Goal: Task Accomplishment & Management: Manage account settings

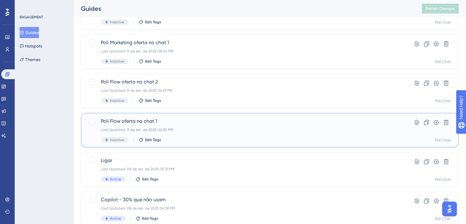
click at [209, 128] on div "Last Updated: 11 de set. de 2025 06:30 PM" at bounding box center [245, 129] width 289 height 5
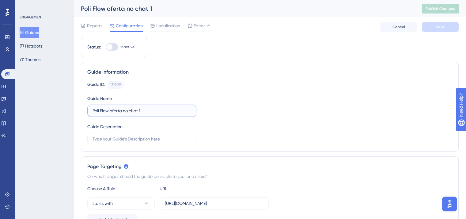
click at [104, 110] on input "Poli Flow oferta no chat 1" at bounding box center [142, 110] width 99 height 7
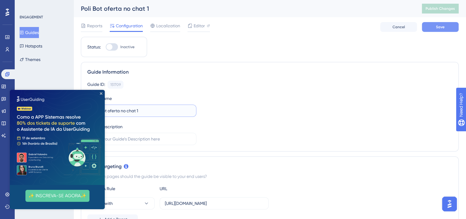
type input "Poli Bot oferta no chat 1"
click at [443, 26] on span "Save" at bounding box center [440, 27] width 9 height 5
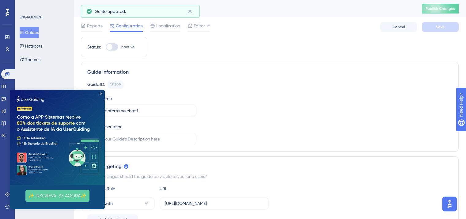
click at [102, 94] on icon "Close Preview" at bounding box center [101, 93] width 2 height 2
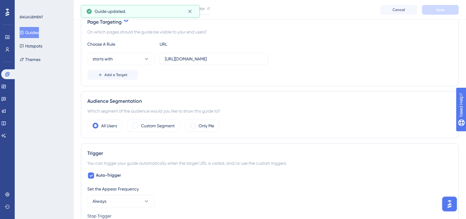
scroll to position [153, 0]
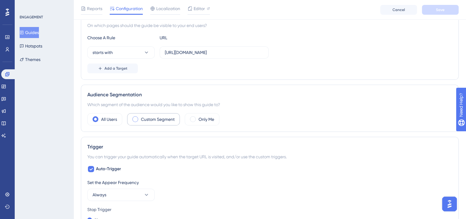
click at [164, 120] on label "Custom Segment" at bounding box center [158, 119] width 34 height 7
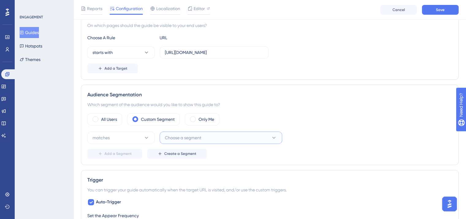
click at [205, 138] on button "Choose a segment" at bounding box center [221, 138] width 123 height 12
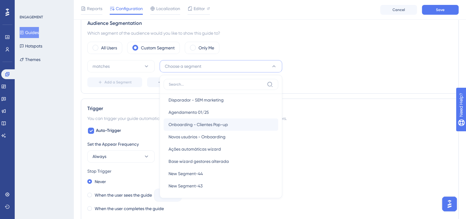
scroll to position [583, 0]
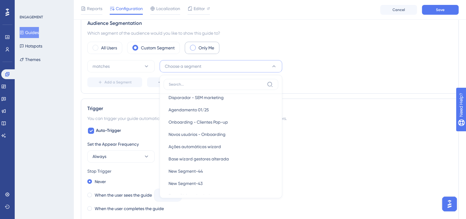
click at [203, 49] on label "Only Me" at bounding box center [207, 47] width 16 height 7
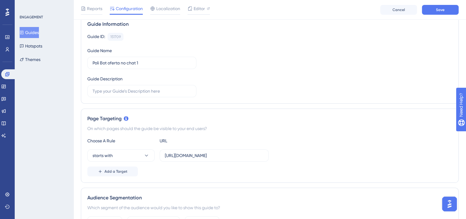
scroll to position [0, 0]
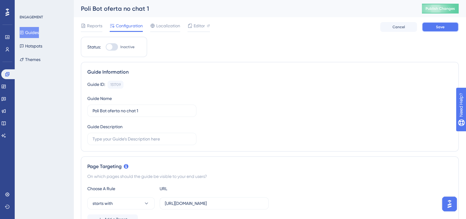
click at [439, 28] on span "Save" at bounding box center [440, 27] width 9 height 5
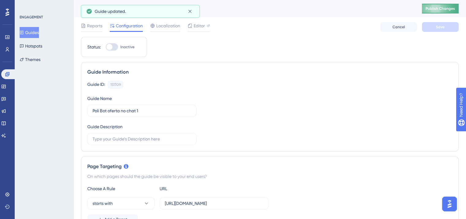
click at [443, 9] on span "Publish Changes" at bounding box center [440, 8] width 29 height 5
click at [202, 24] on span "Editor" at bounding box center [199, 25] width 11 height 7
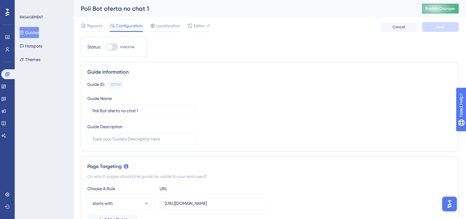
click at [447, 9] on span "Publish Changes" at bounding box center [440, 8] width 29 height 5
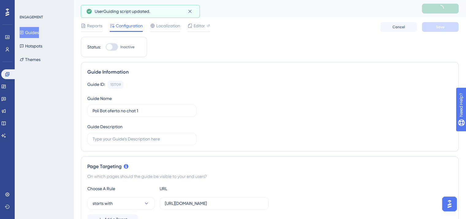
click at [31, 30] on button "Guides" at bounding box center [29, 32] width 19 height 11
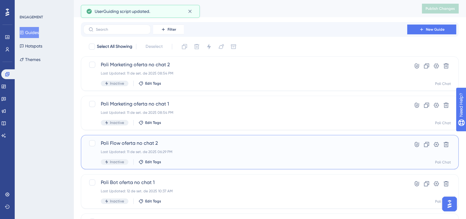
click at [197, 149] on div "Poli Flow oferta no chat 2 Last Updated: 11 de set. de 2025 06:29 PM Inactive E…" at bounding box center [245, 152] width 289 height 25
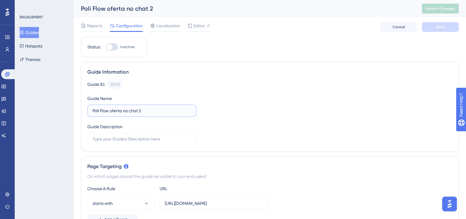
click at [104, 110] on input "Poli Flow oferta no chat 2" at bounding box center [142, 110] width 99 height 7
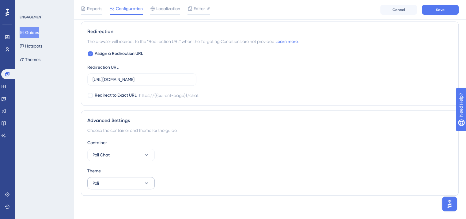
type input "Poli Bot oferta no chat 2"
click at [147, 186] on button "Poli" at bounding box center [120, 183] width 67 height 12
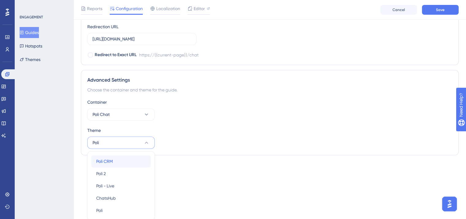
click at [125, 155] on div "Poli CRM Poli CRM" at bounding box center [121, 161] width 50 height 12
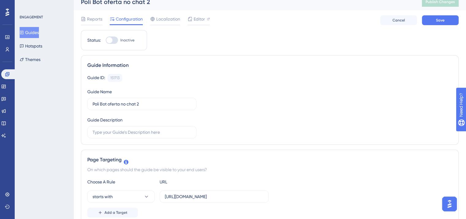
scroll to position [0, 0]
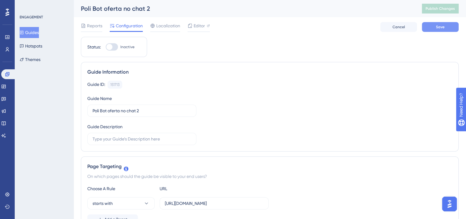
click at [430, 27] on button "Save" at bounding box center [440, 27] width 37 height 10
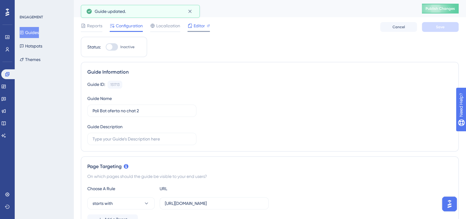
click at [202, 25] on span "Editor" at bounding box center [199, 25] width 11 height 7
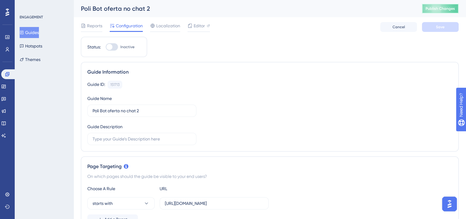
click at [435, 7] on span "Publish Changes" at bounding box center [440, 8] width 29 height 5
click at [449, 10] on span "Publish Changes" at bounding box center [440, 8] width 29 height 5
